Goal: Navigation & Orientation: Find specific page/section

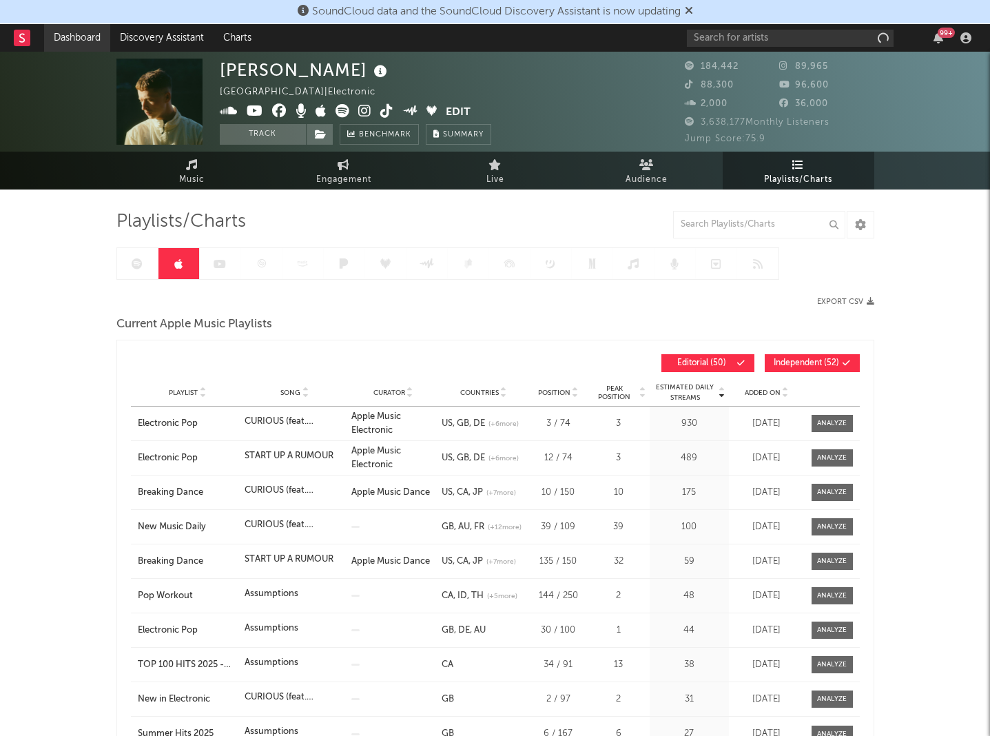
click at [84, 39] on link "Dashboard" at bounding box center [77, 38] width 66 height 28
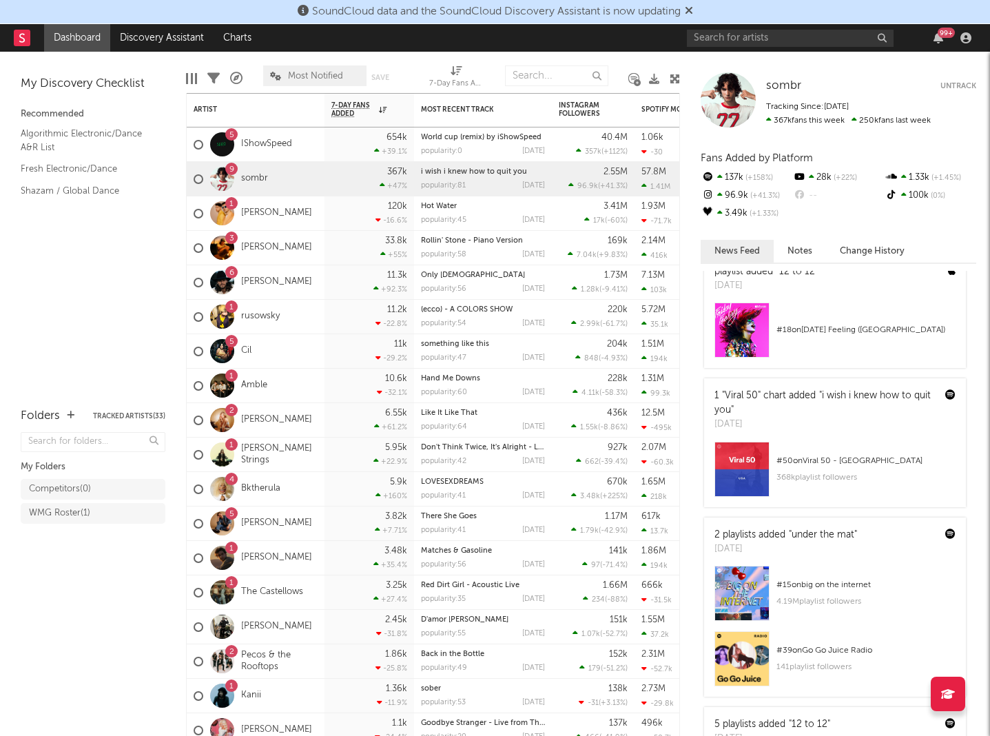
scroll to position [571, 0]
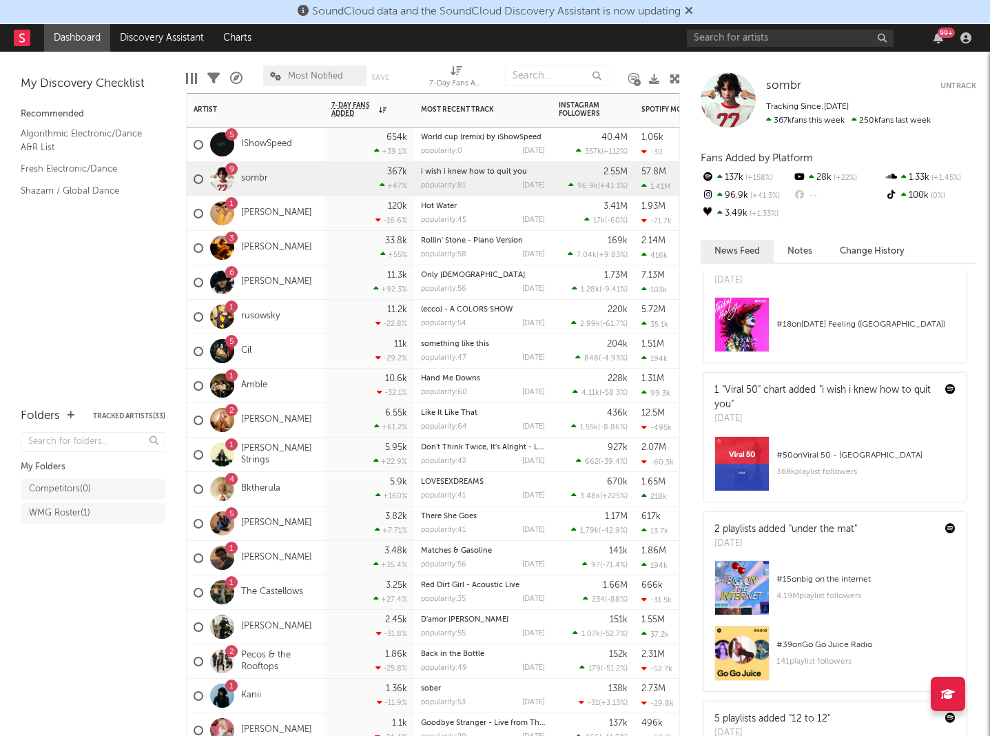
click at [326, 224] on div "120k -16.6 %" at bounding box center [370, 213] width 90 height 34
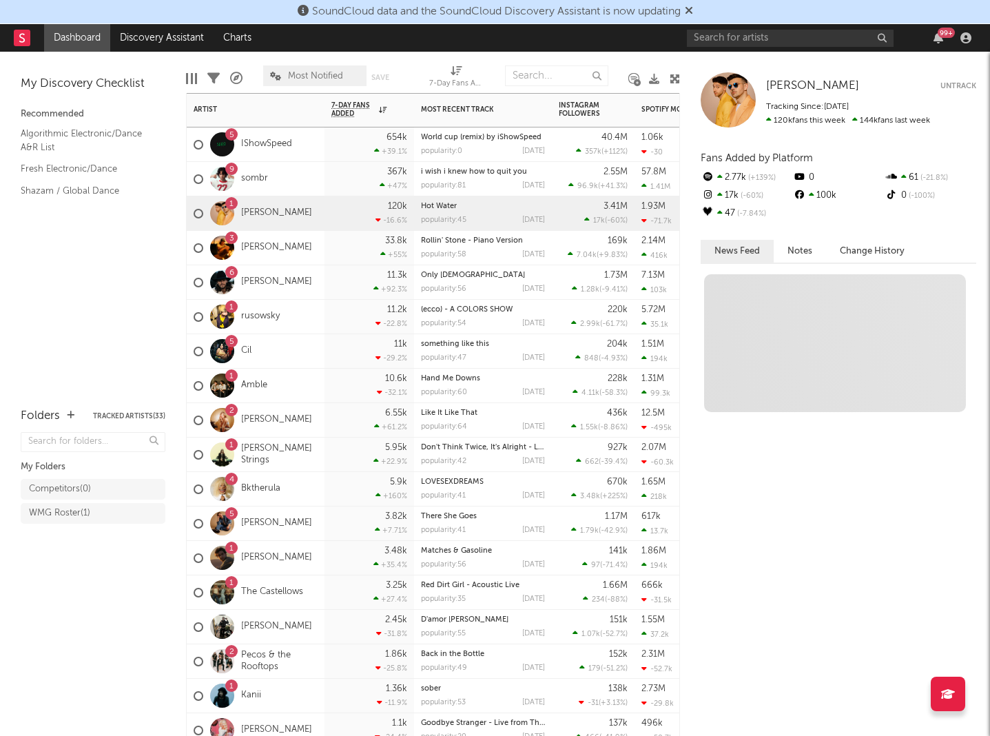
scroll to position [0, 0]
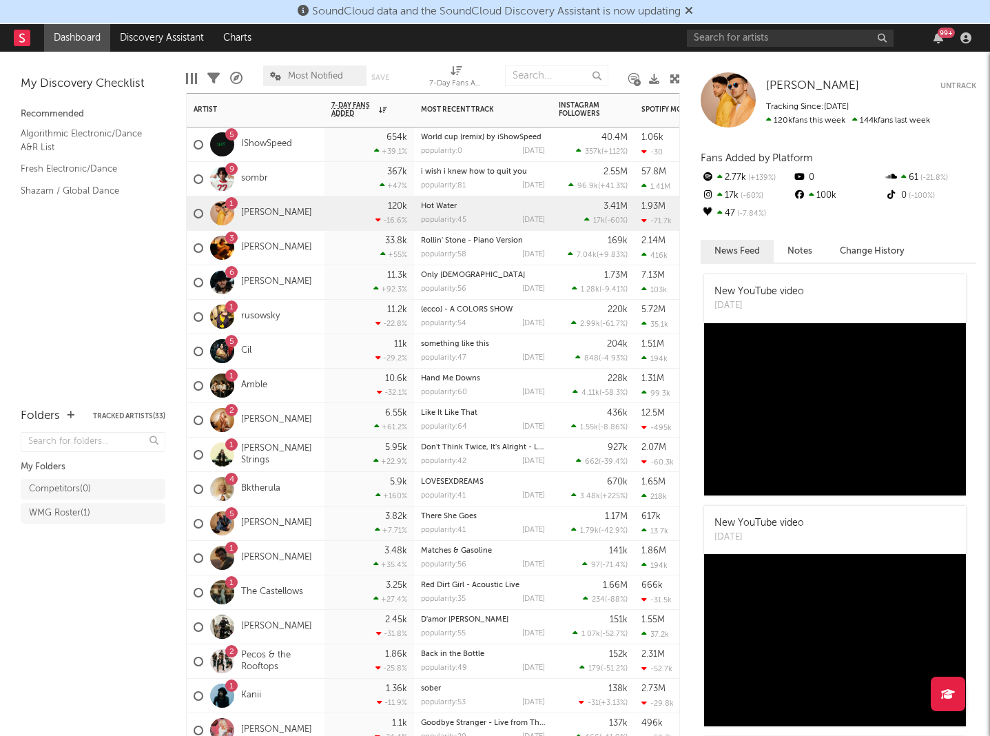
click at [310, 163] on div "9 sombr" at bounding box center [256, 179] width 138 height 34
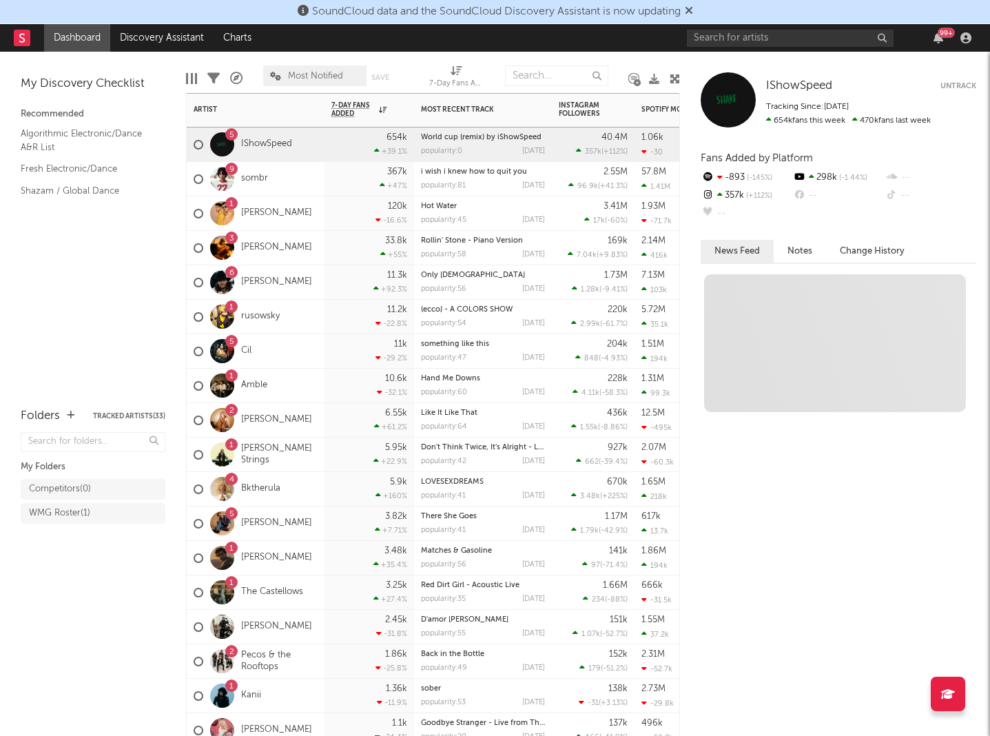
click at [309, 152] on div "5 IShowSpeed" at bounding box center [256, 144] width 138 height 34
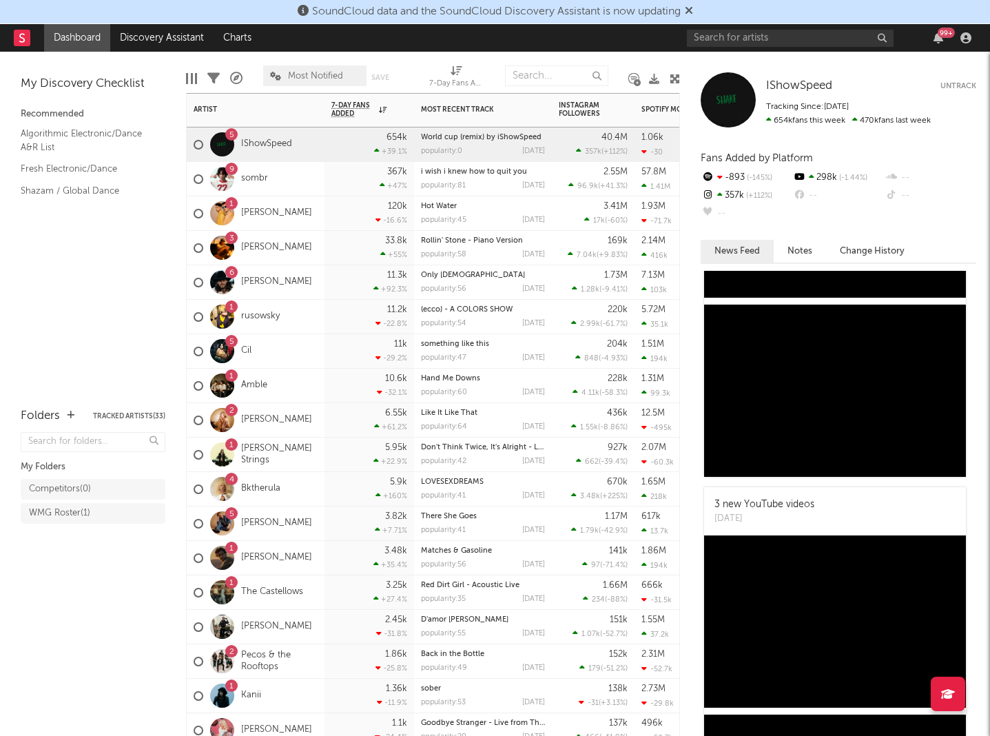
scroll to position [843, 0]
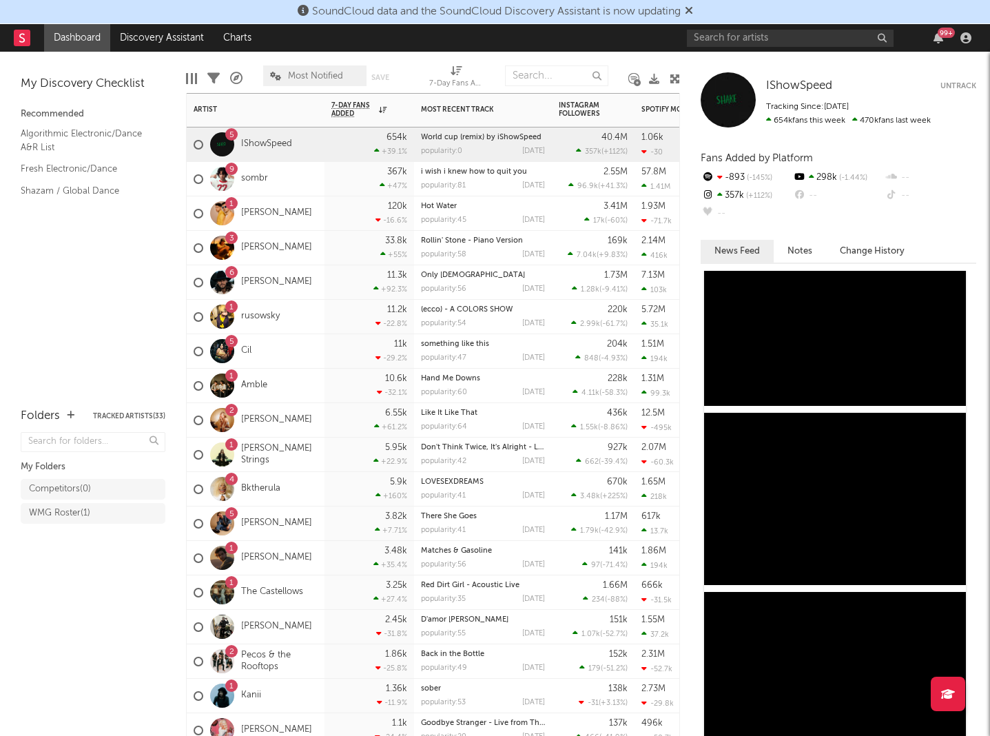
click at [312, 254] on div "3 [PERSON_NAME]" at bounding box center [256, 248] width 138 height 34
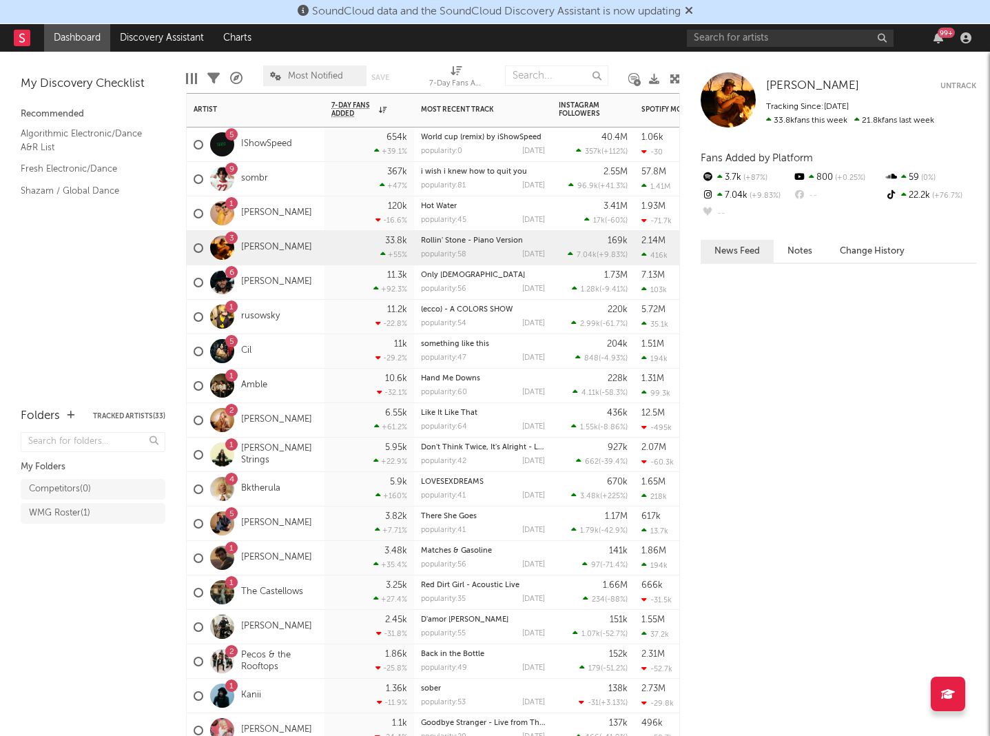
scroll to position [0, 0]
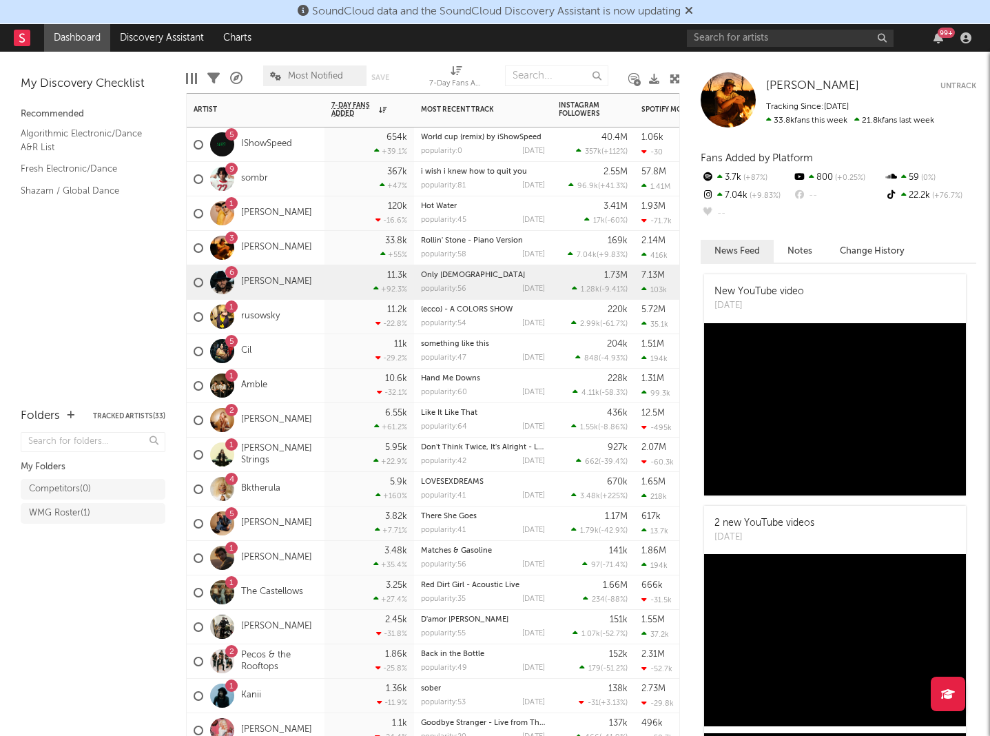
click at [316, 296] on div "6 [PERSON_NAME]" at bounding box center [256, 282] width 138 height 34
click at [316, 318] on div "1 rusowsky" at bounding box center [256, 317] width 138 height 34
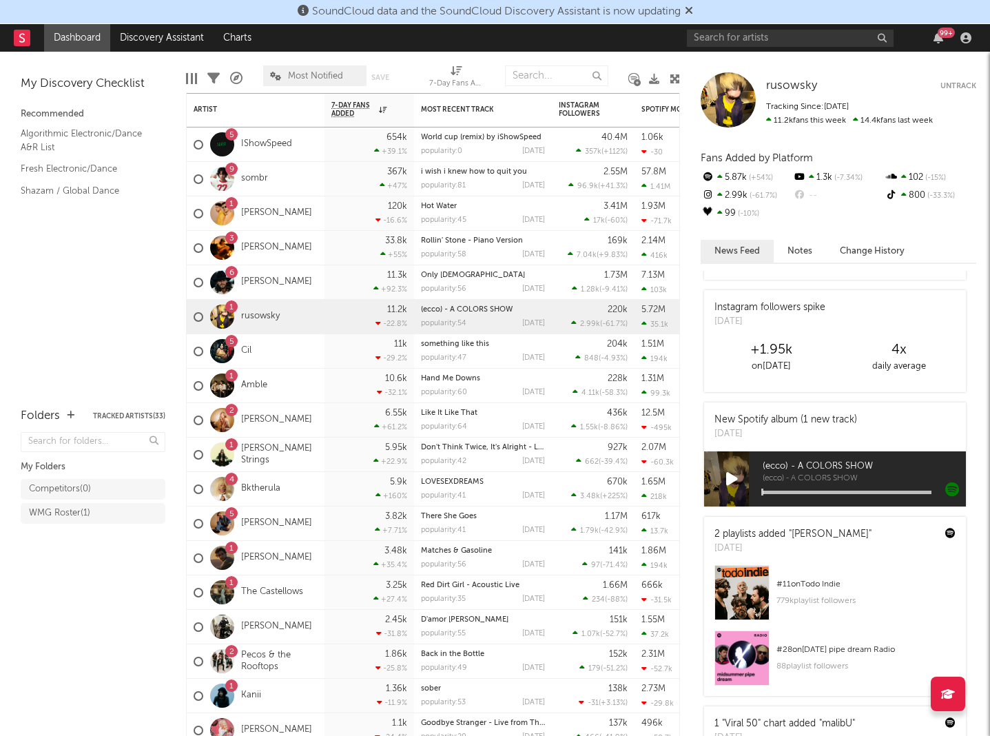
scroll to position [387, 0]
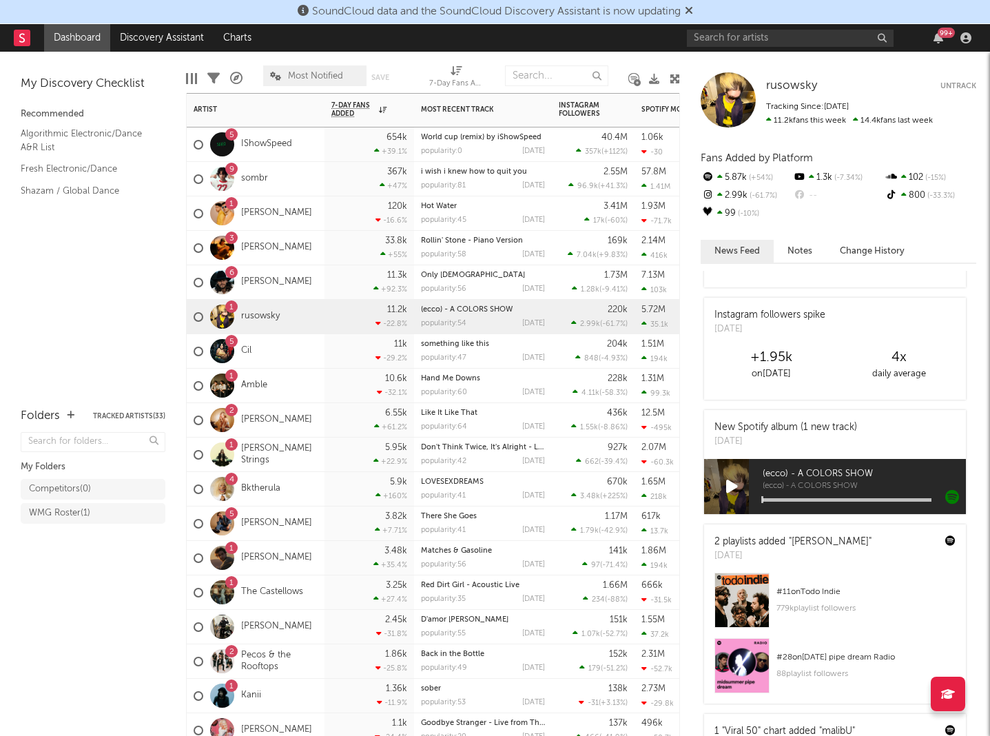
click at [298, 361] on div "5 Cil" at bounding box center [256, 351] width 138 height 34
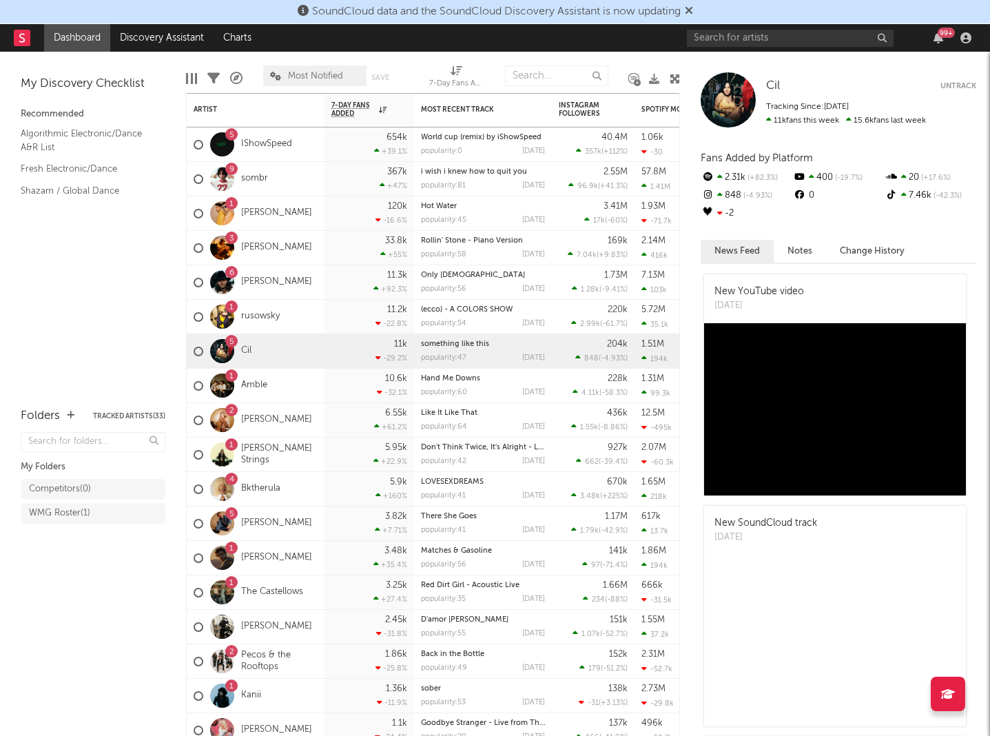
scroll to position [5, 0]
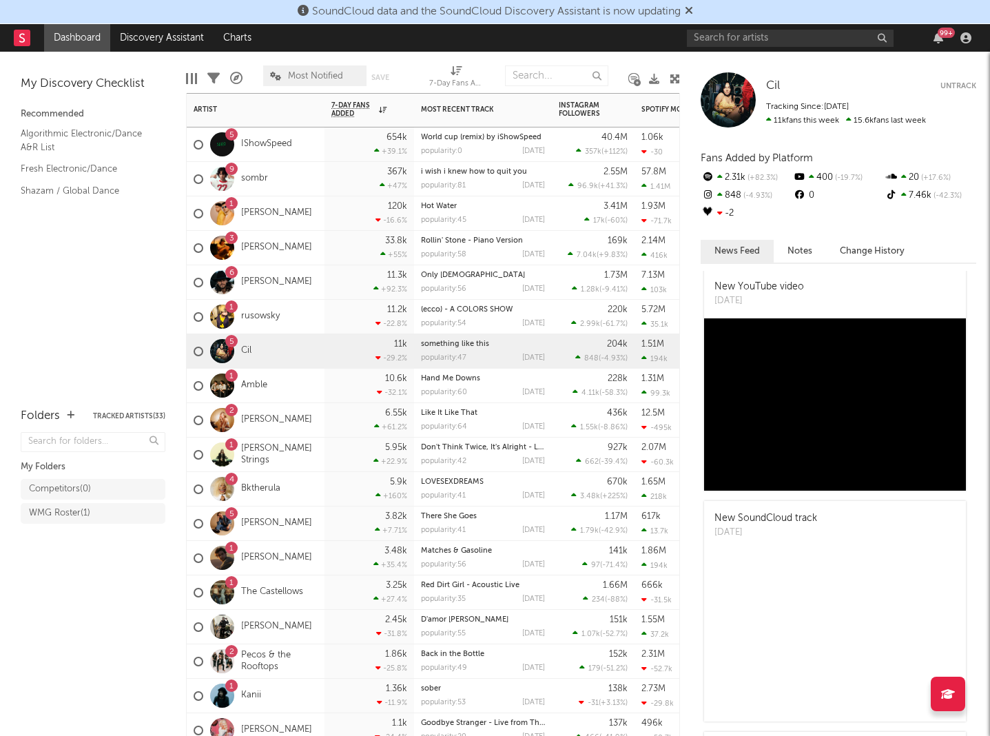
click at [320, 393] on div "1 Amble" at bounding box center [256, 386] width 138 height 34
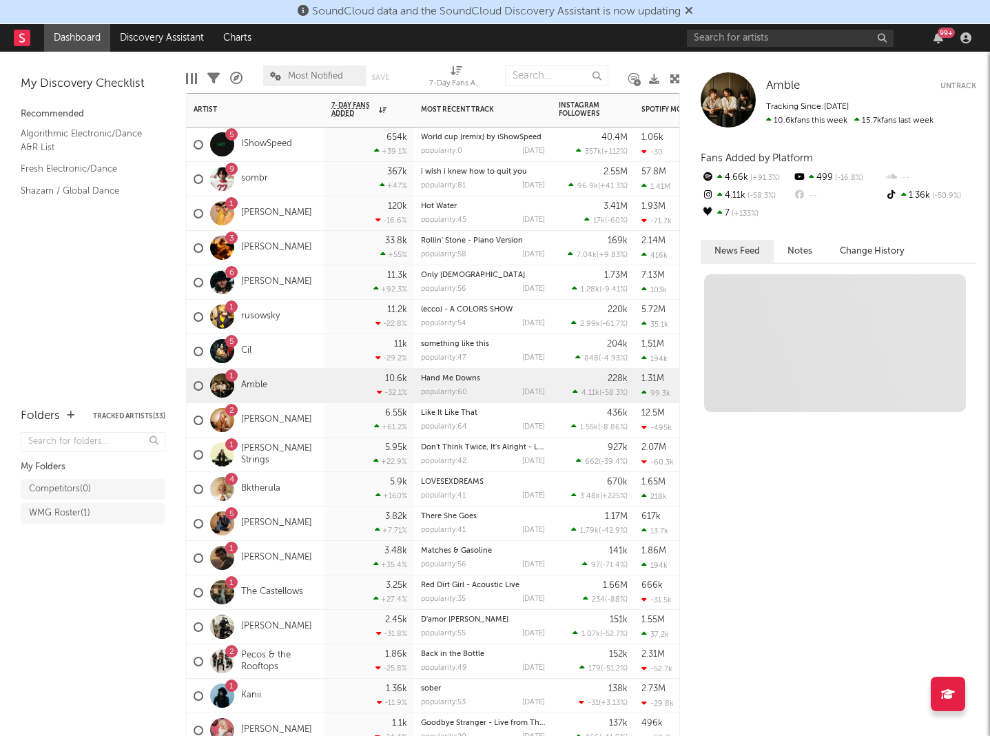
scroll to position [0, 0]
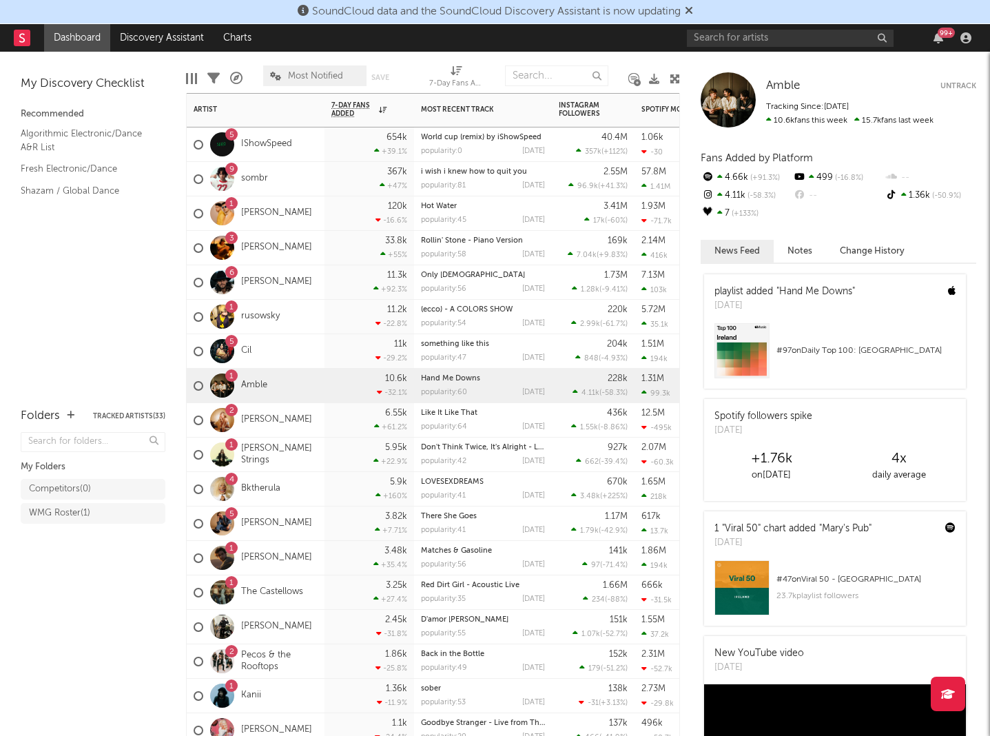
click at [313, 420] on div "2 [PERSON_NAME]" at bounding box center [256, 420] width 138 height 34
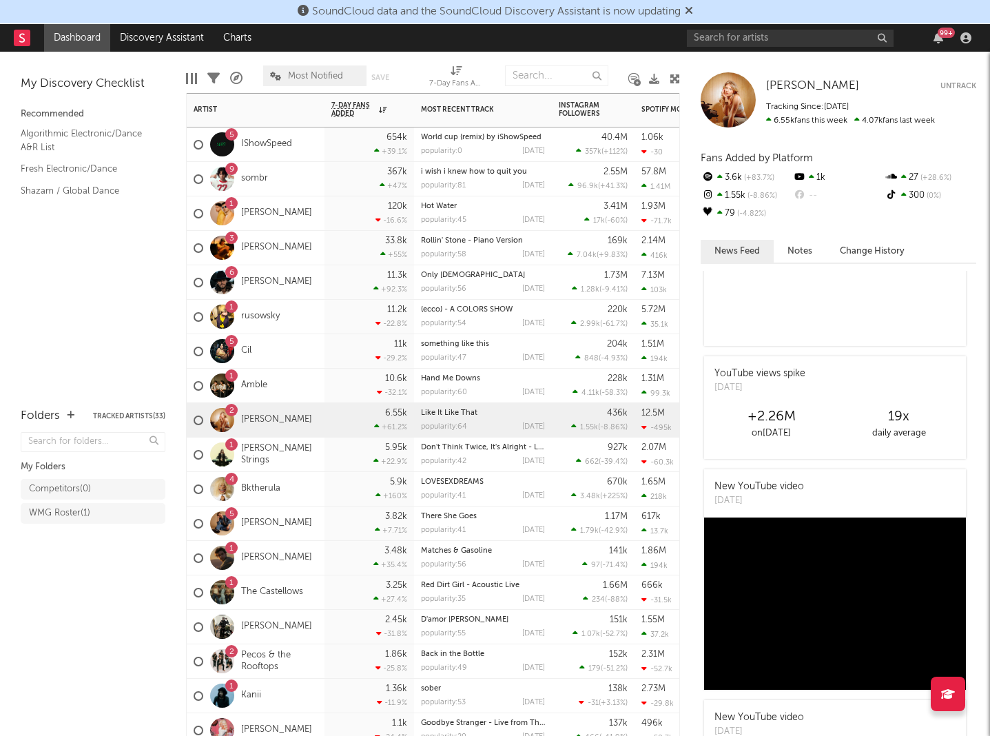
scroll to position [328, 0]
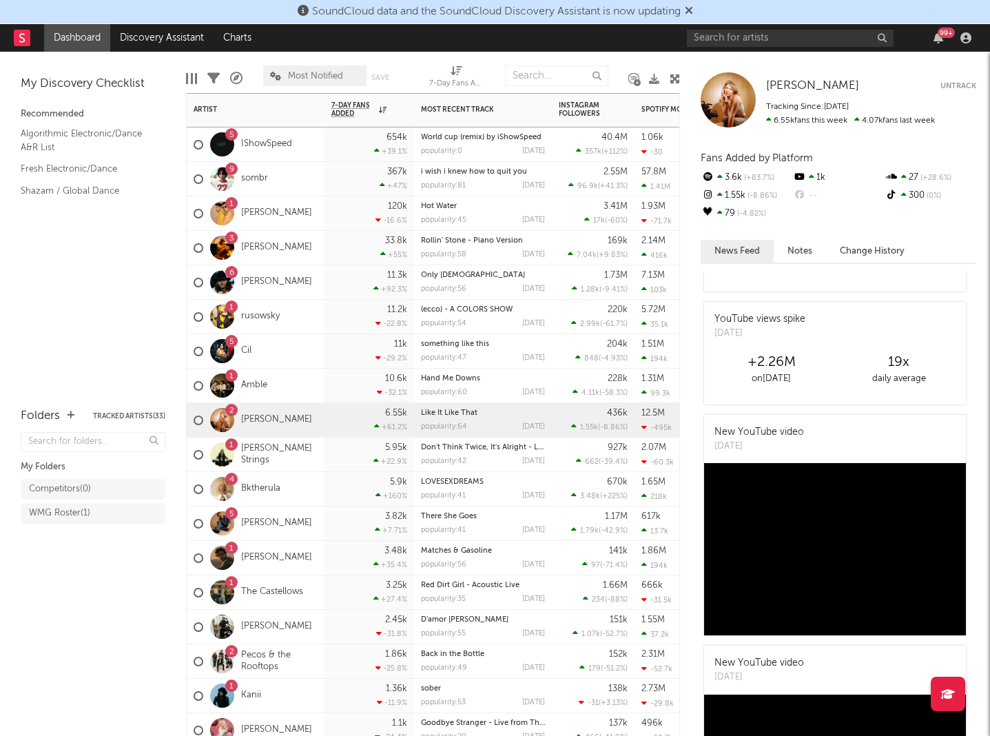
click at [331, 446] on div "5.95k +22.9 %" at bounding box center [369, 454] width 76 height 34
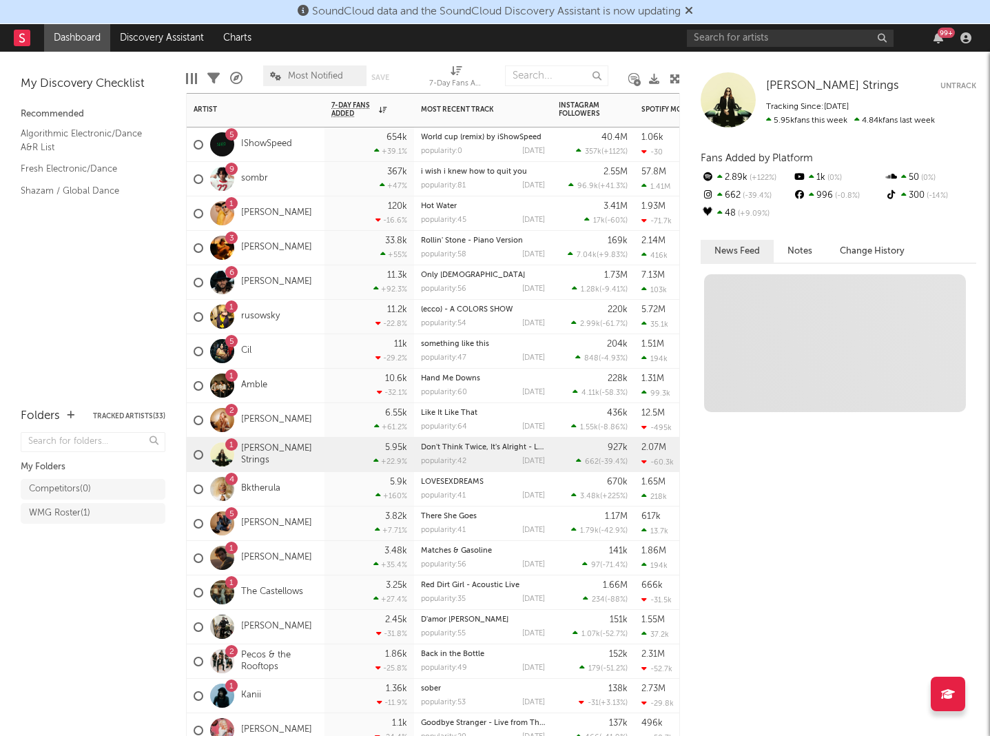
scroll to position [0, 0]
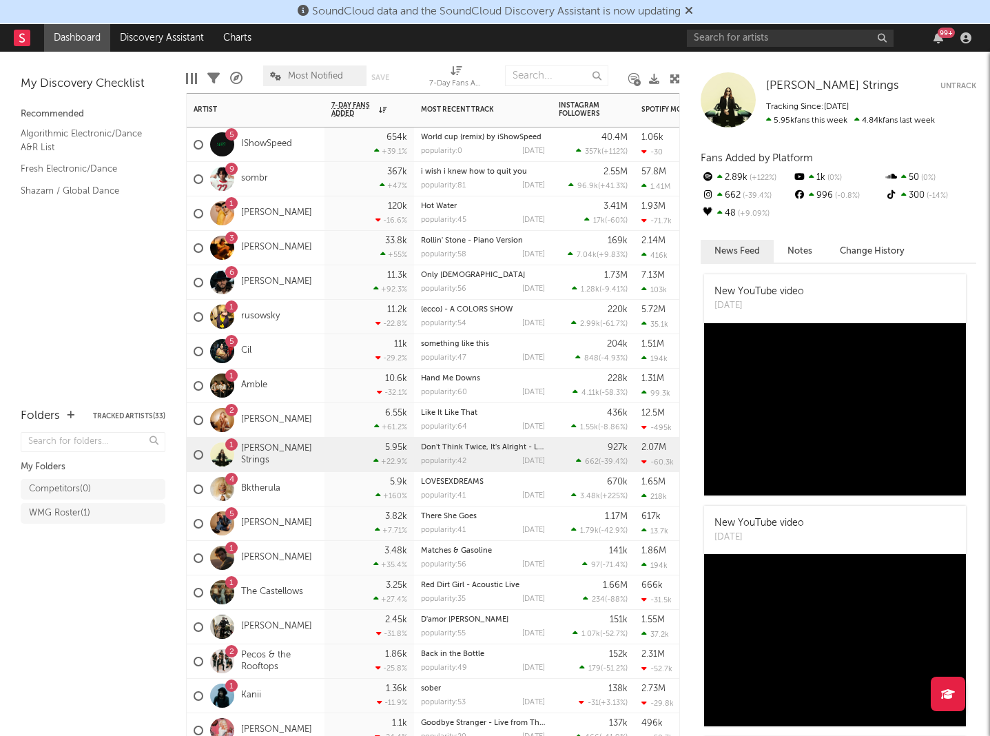
click at [311, 491] on div "4 Bktherula" at bounding box center [256, 489] width 138 height 34
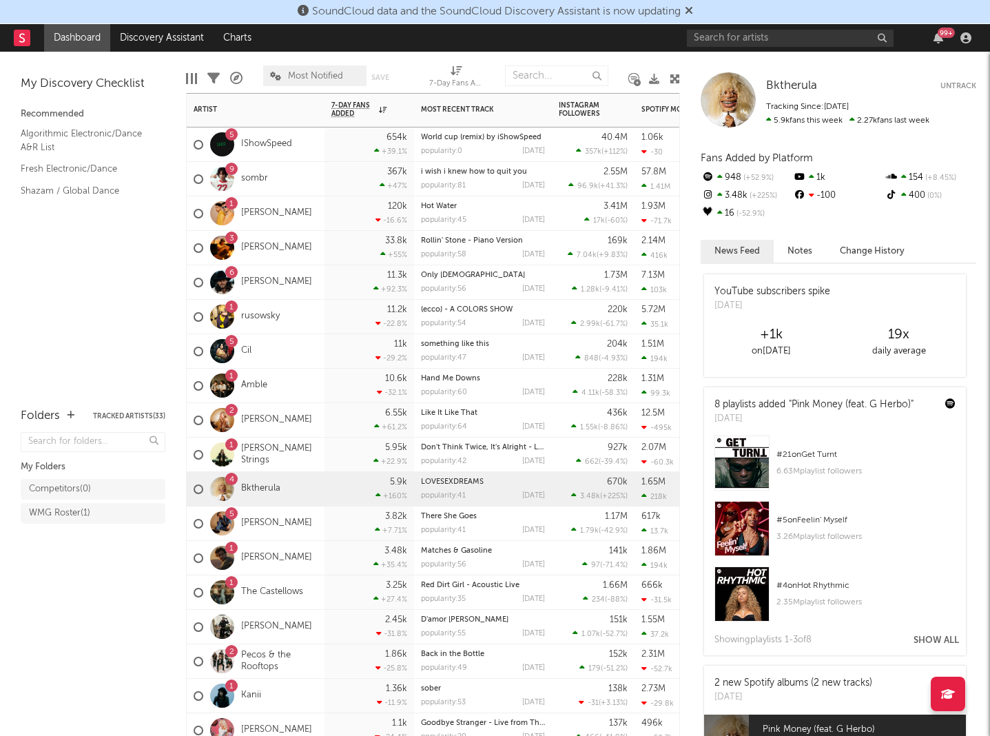
click at [312, 516] on div "5 [PERSON_NAME]" at bounding box center [256, 523] width 138 height 34
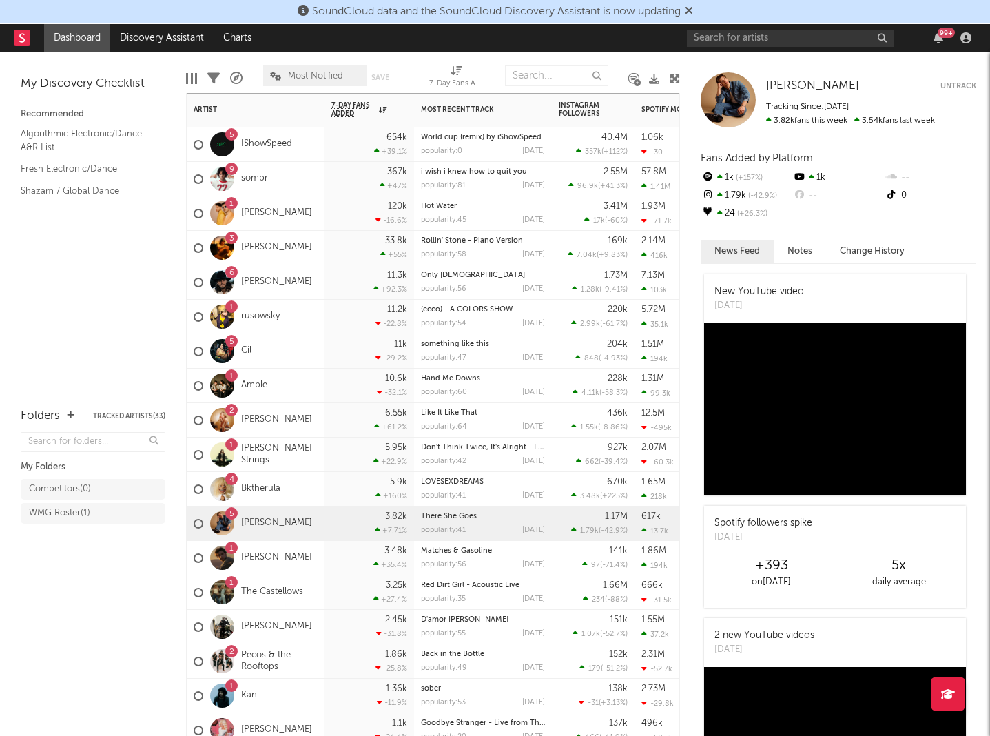
click at [325, 557] on div "3.48k +35.4 %" at bounding box center [370, 558] width 90 height 34
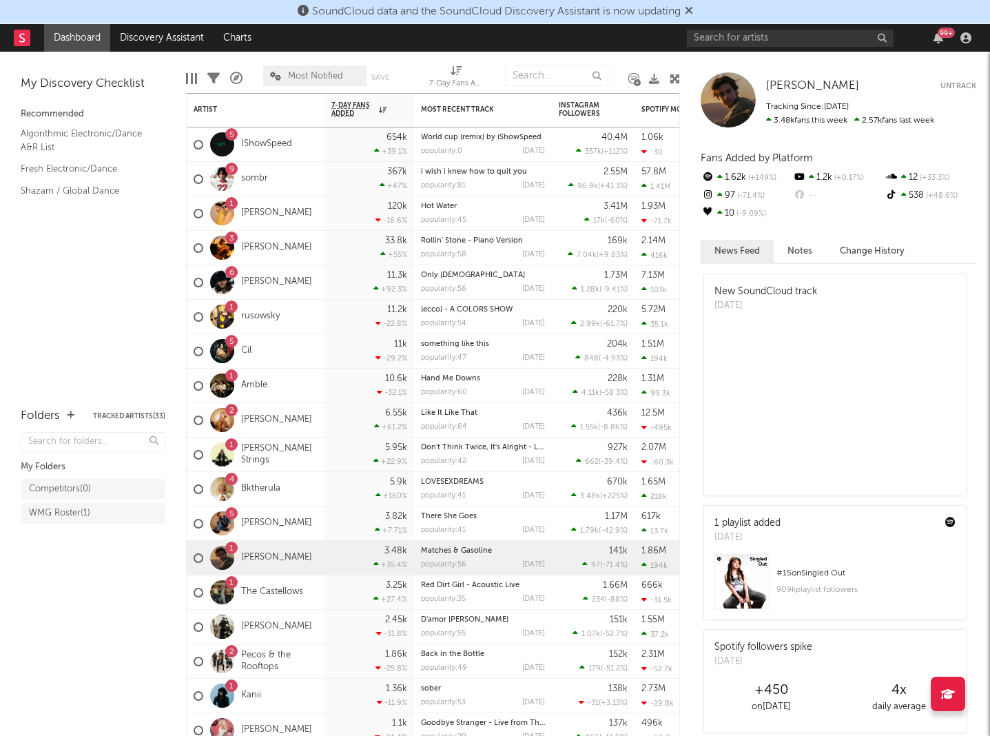
click at [693, 14] on icon at bounding box center [689, 10] width 8 height 11
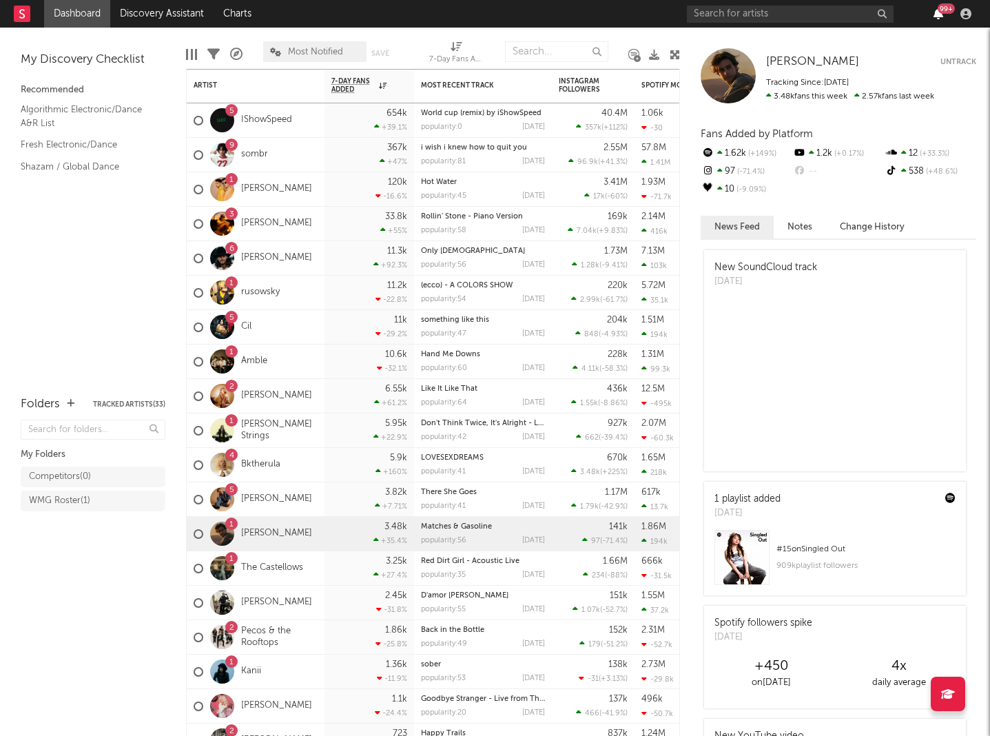
click at [939, 17] on icon "button" at bounding box center [939, 13] width 10 height 11
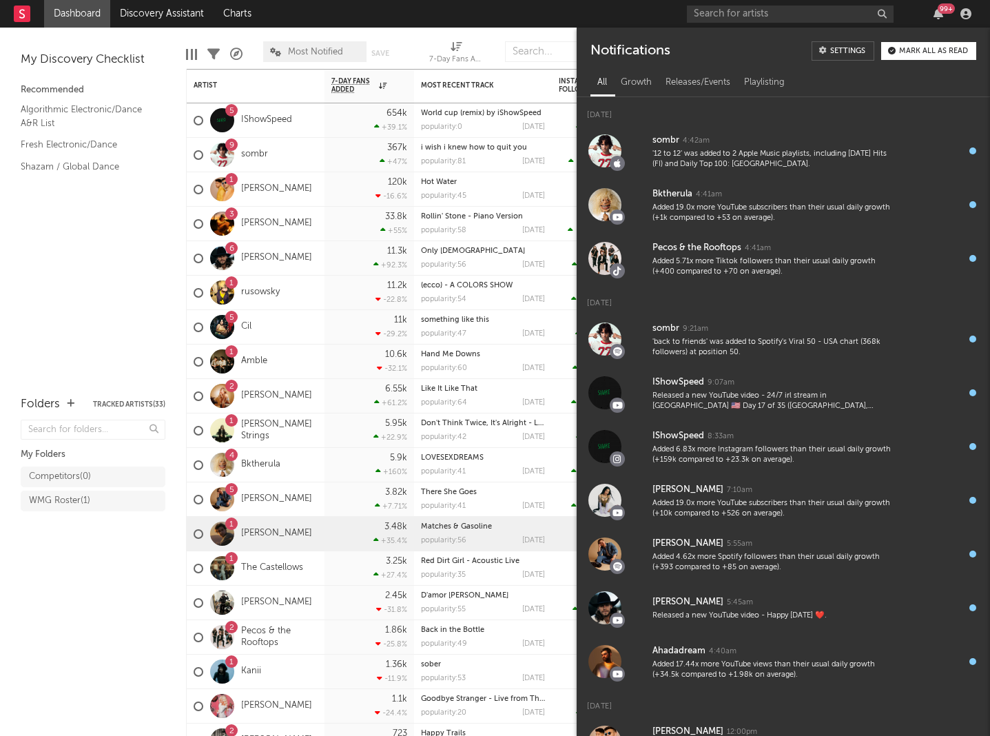
click at [938, 50] on div "Mark all as read" at bounding box center [933, 52] width 69 height 8
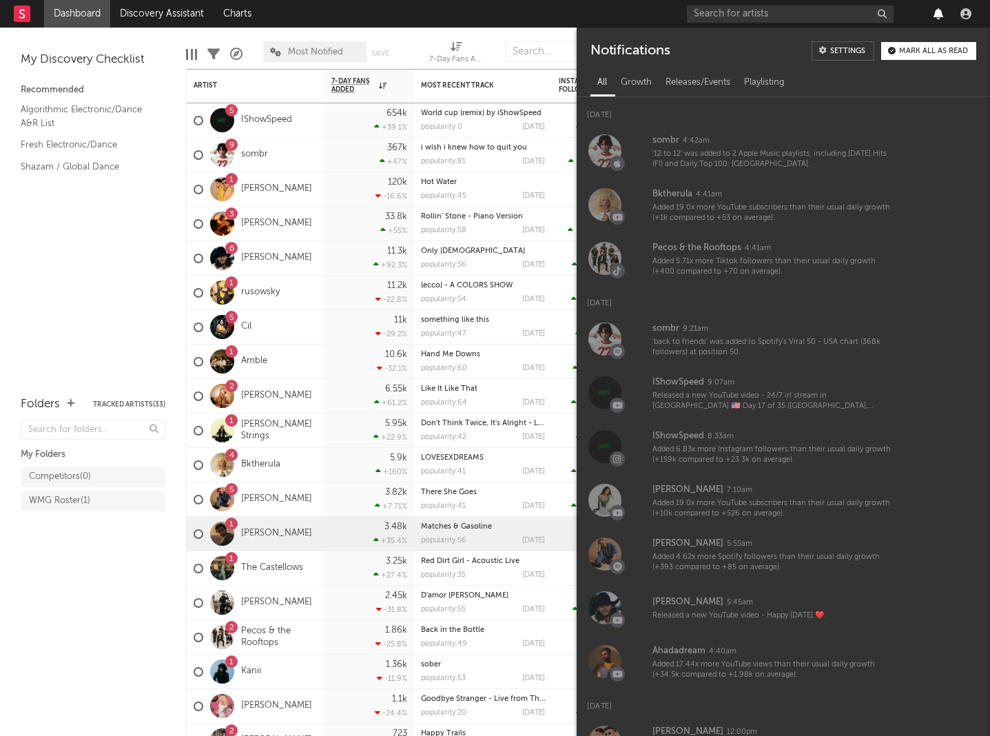
click at [940, 16] on icon "button" at bounding box center [939, 13] width 10 height 11
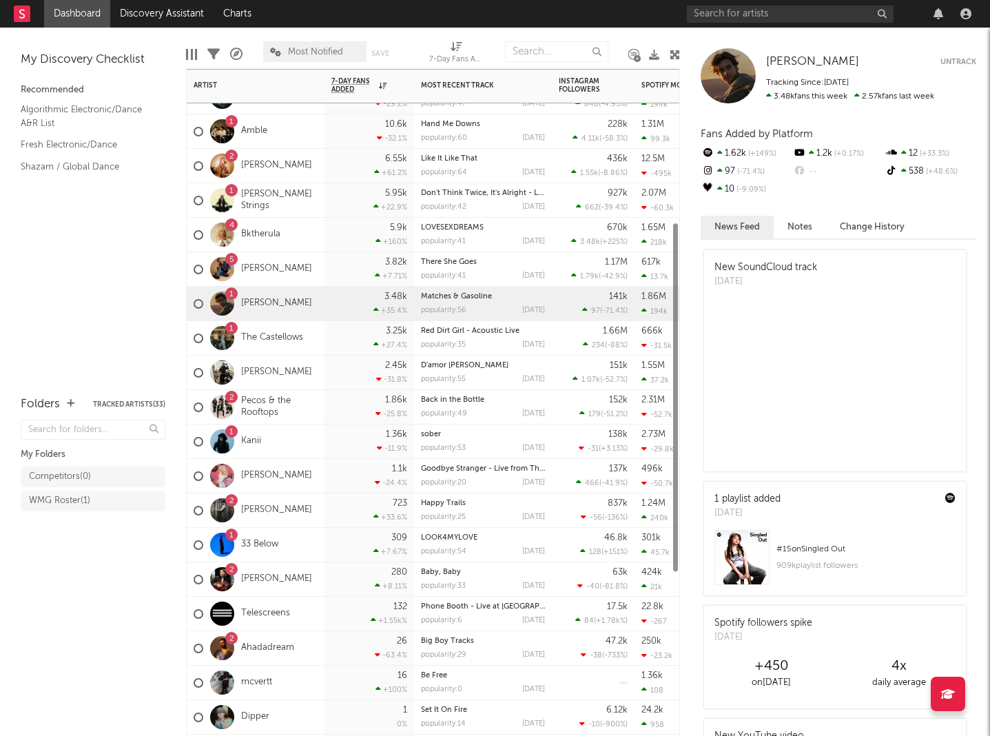
click at [309, 460] on div "[PERSON_NAME]" at bounding box center [256, 476] width 138 height 34
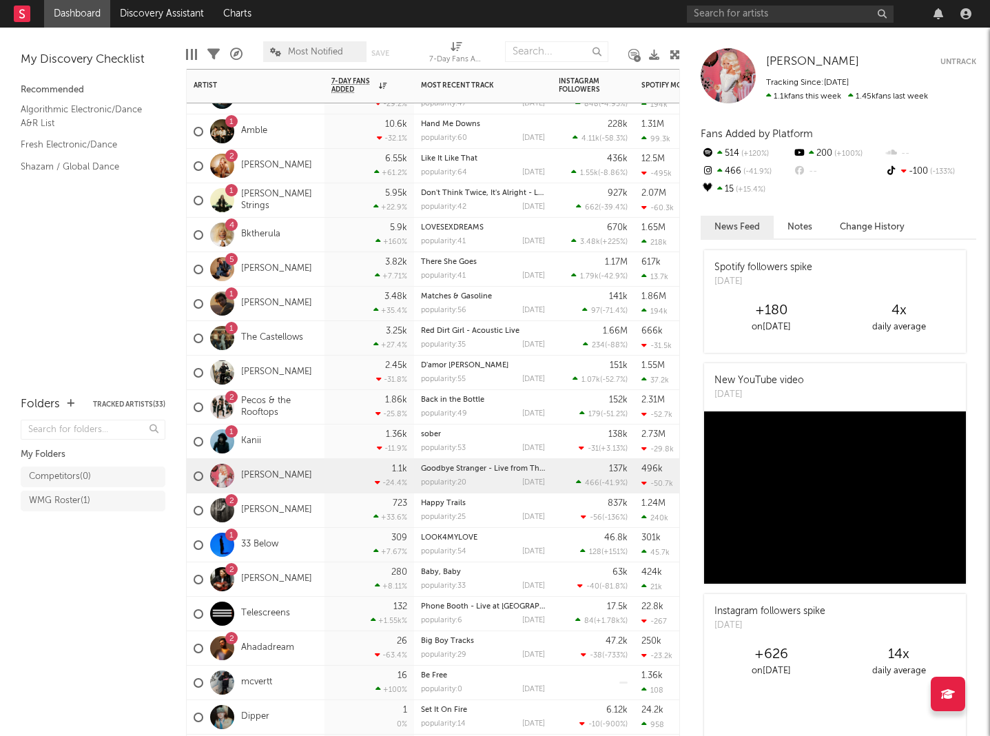
click at [311, 444] on div "1 Kanii" at bounding box center [256, 441] width 138 height 34
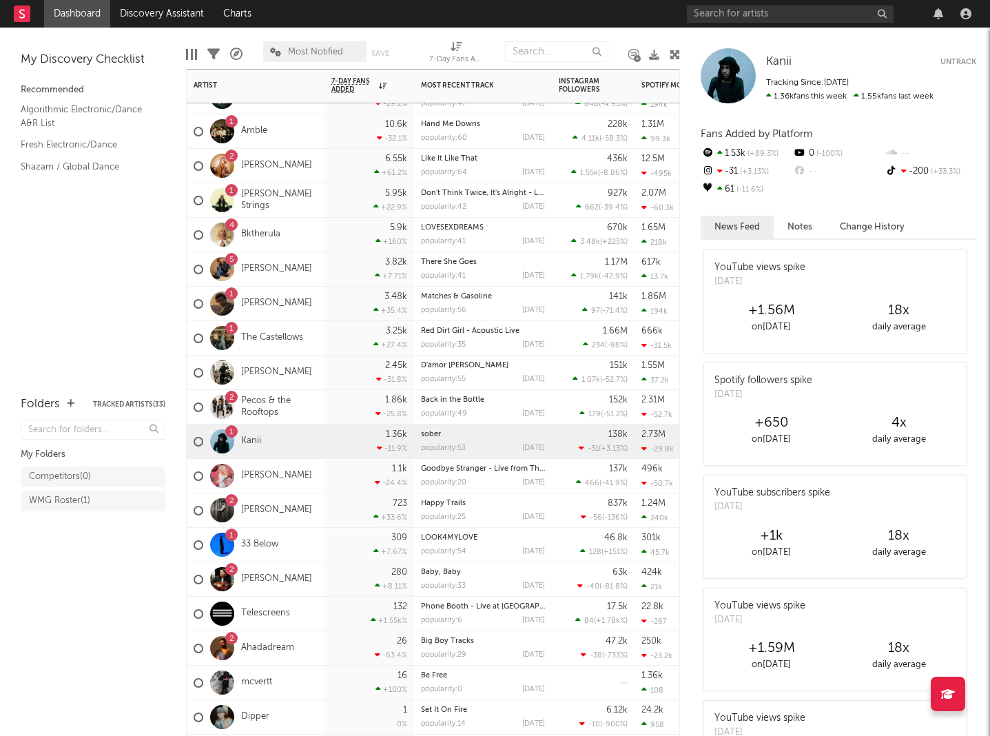
click at [367, 646] on div "26 -63.4 %" at bounding box center [369, 648] width 76 height 34
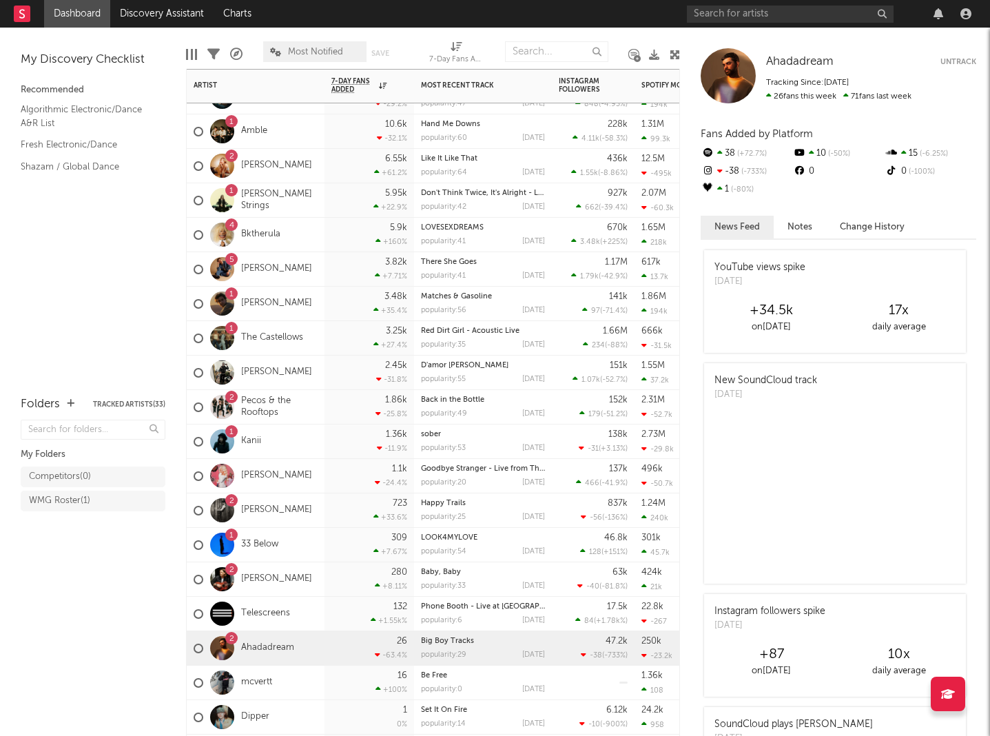
drag, startPoint x: 954, startPoint y: 60, endPoint x: 617, endPoint y: 63, distance: 336.9
click at [954, 60] on button "Untrack" at bounding box center [958, 62] width 36 height 14
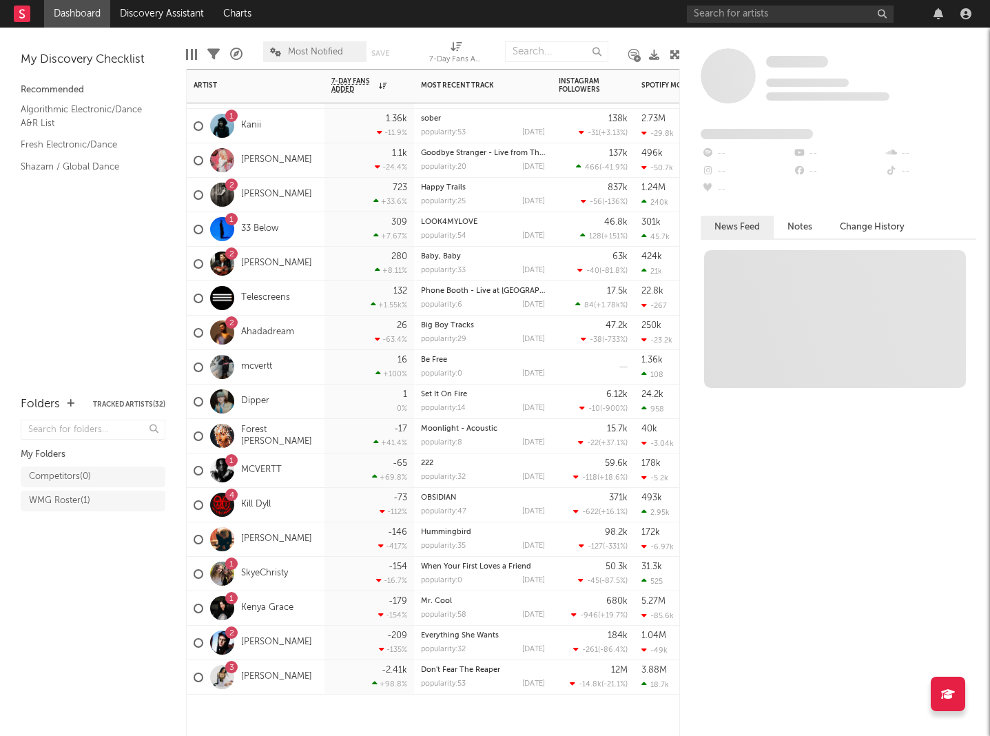
click at [308, 639] on div "2 [PERSON_NAME]" at bounding box center [256, 643] width 138 height 34
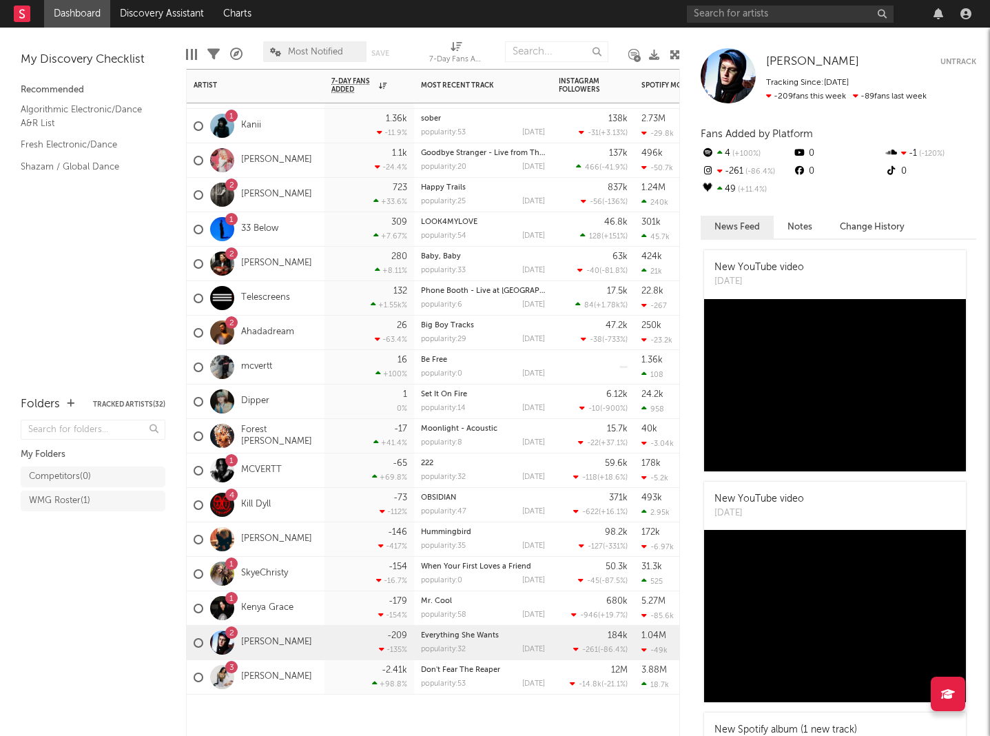
click at [956, 63] on button "Untrack" at bounding box center [958, 62] width 36 height 14
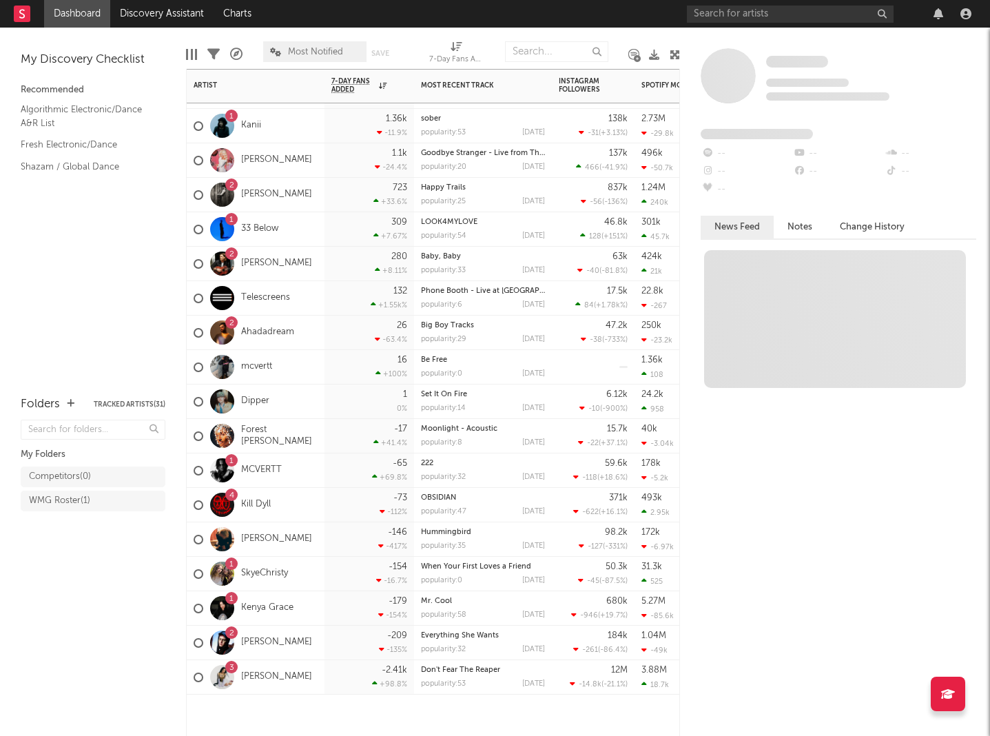
click at [342, 701] on div at bounding box center [370, 714] width 90 height 41
click at [331, 689] on div "-2.41k +98.8 %" at bounding box center [369, 677] width 76 height 34
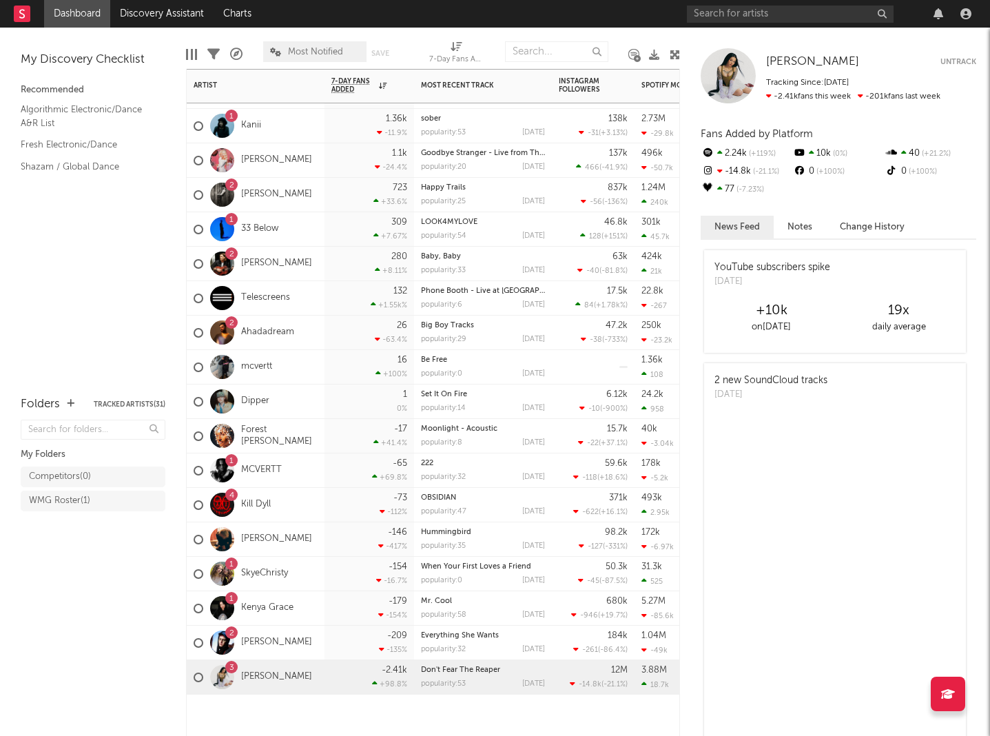
click at [963, 60] on button "Untrack" at bounding box center [958, 62] width 36 height 14
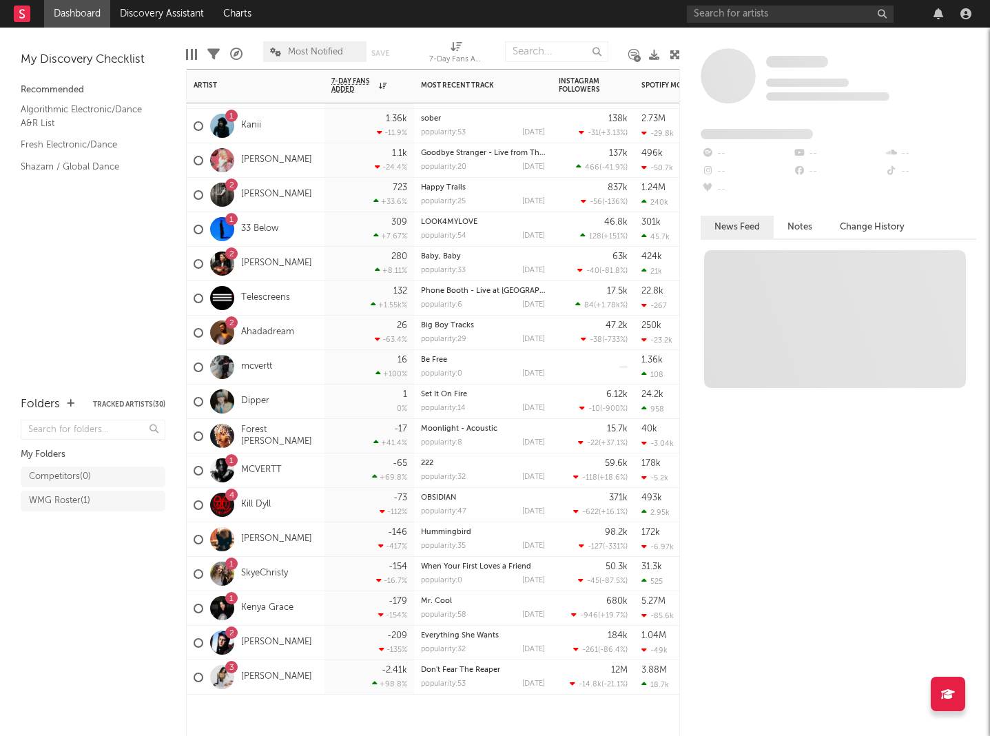
click at [275, 685] on div "3 [PERSON_NAME]" at bounding box center [253, 677] width 119 height 40
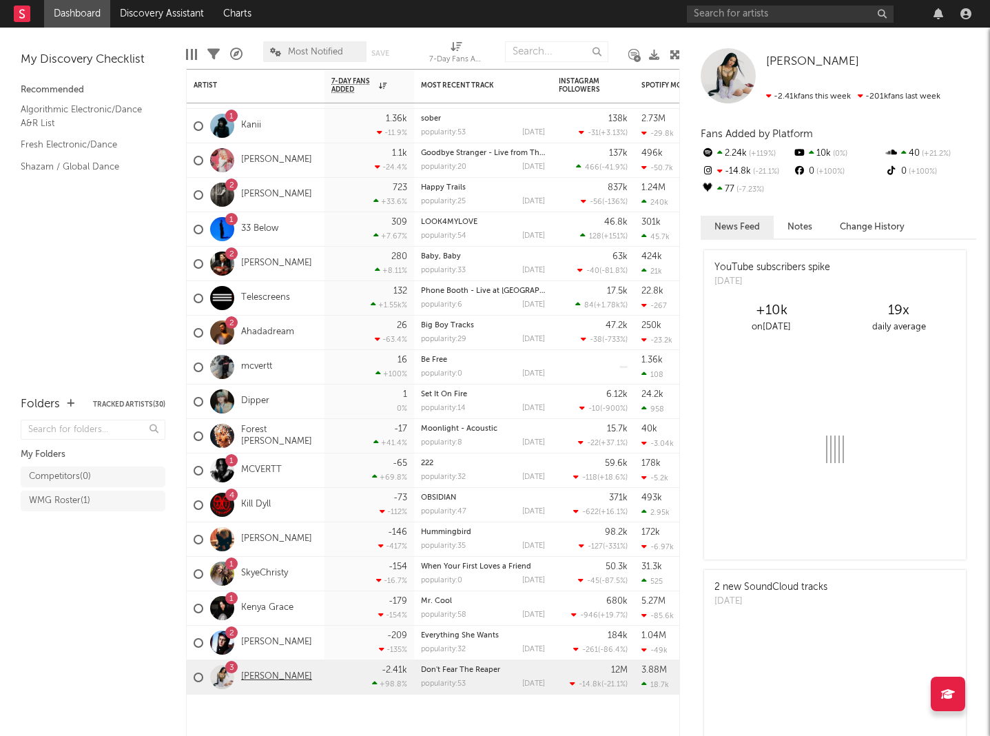
click at [275, 678] on link "[PERSON_NAME]" at bounding box center [276, 677] width 71 height 12
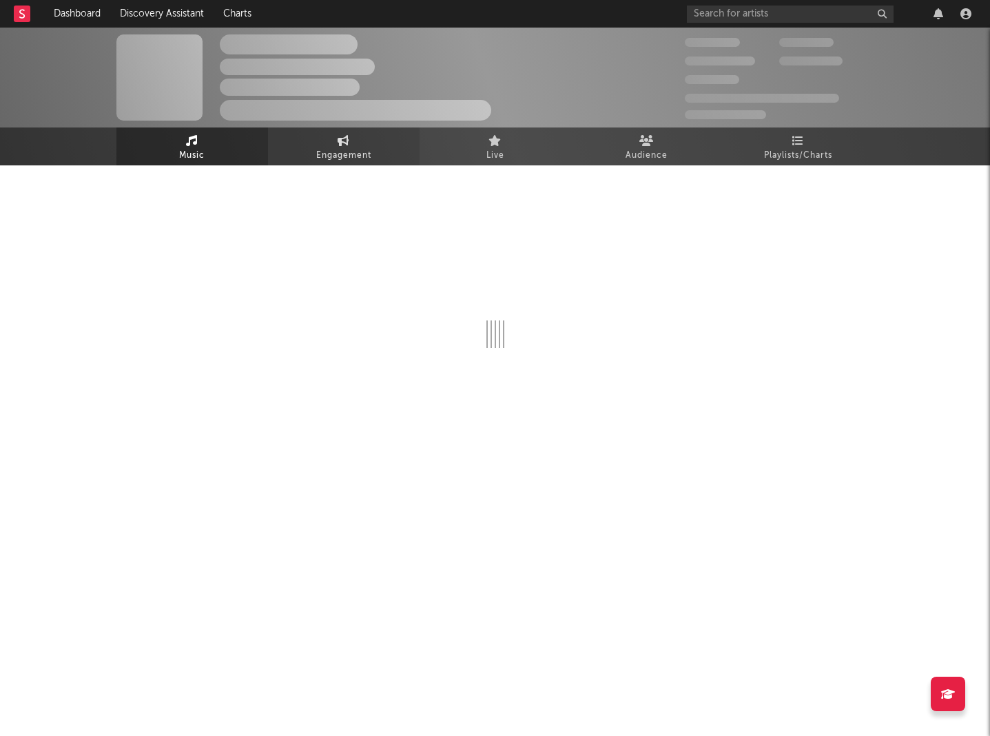
select select "6m"
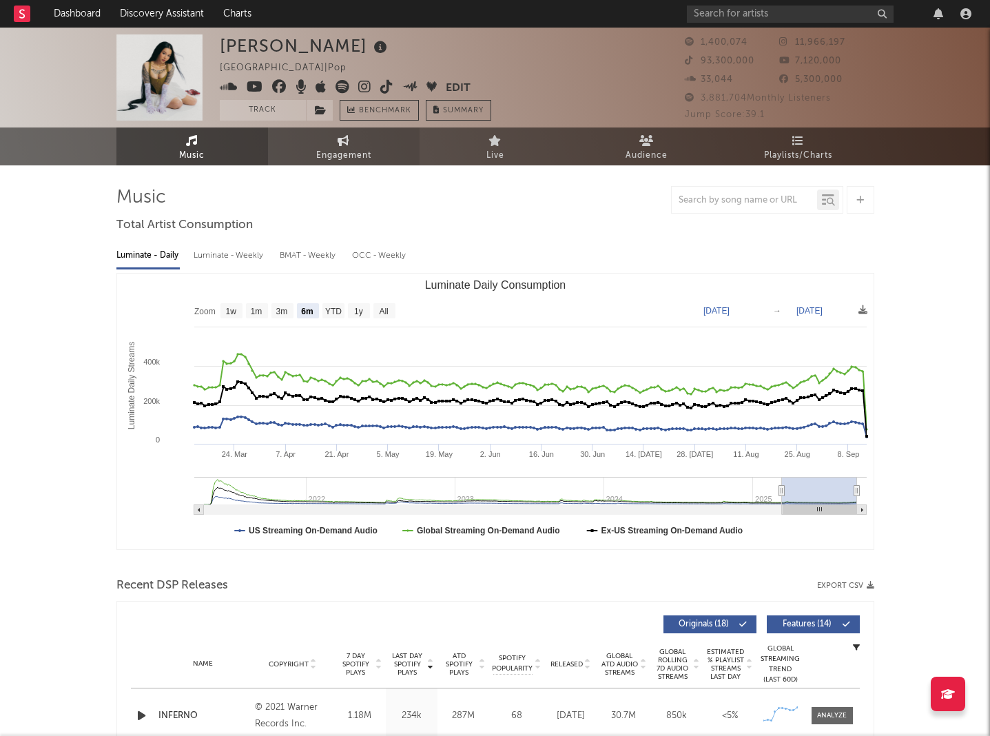
select select "6m"
click at [82, 19] on link "Dashboard" at bounding box center [77, 14] width 66 height 28
